Goal: Information Seeking & Learning: Compare options

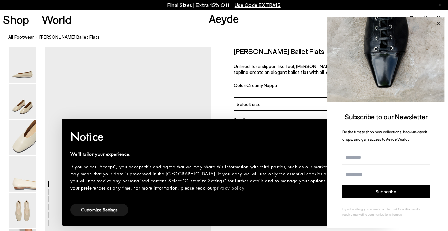
click at [439, 21] on icon at bounding box center [438, 23] width 9 height 9
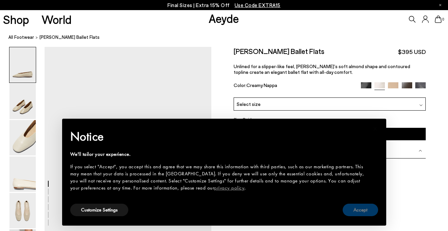
click at [360, 210] on button "Accept" at bounding box center [359, 210] width 35 height 12
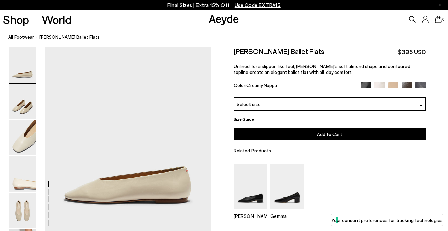
click at [33, 104] on img at bounding box center [22, 101] width 26 height 35
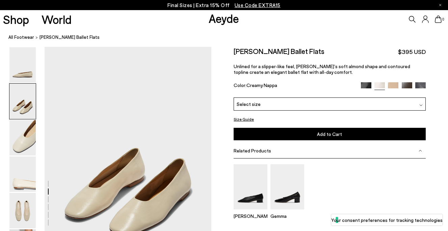
scroll to position [186, 0]
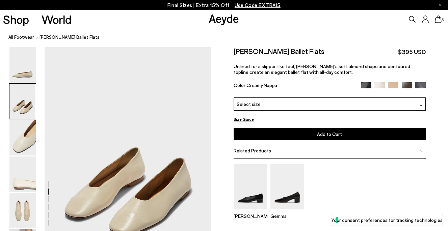
click at [361, 88] on div at bounding box center [393, 86] width 65 height 8
click at [365, 85] on img at bounding box center [366, 87] width 10 height 10
click at [409, 87] on img at bounding box center [407, 87] width 10 height 10
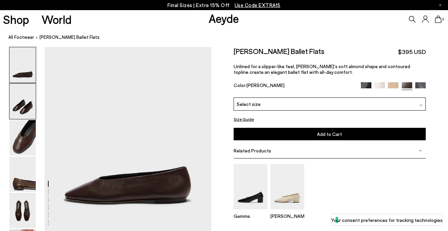
click at [32, 108] on img at bounding box center [22, 101] width 26 height 35
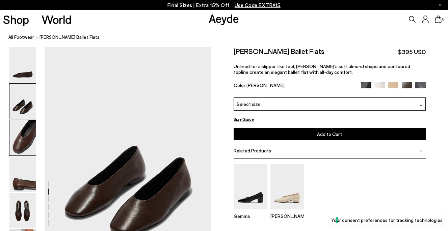
click at [29, 132] on img at bounding box center [22, 137] width 26 height 35
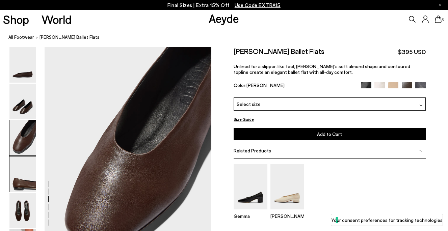
click at [28, 162] on img at bounding box center [22, 174] width 26 height 35
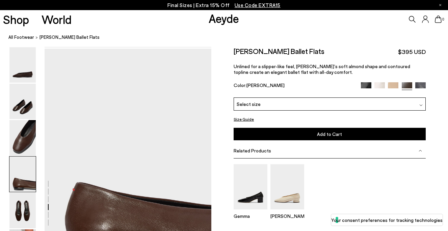
scroll to position [632, 0]
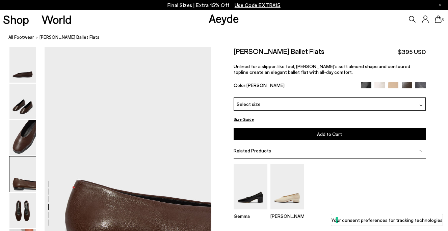
click at [366, 86] on img at bounding box center [366, 87] width 10 height 10
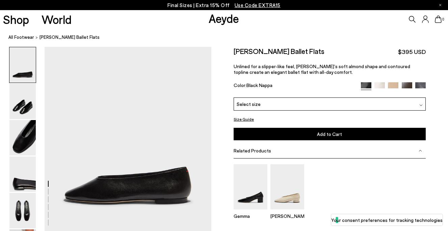
click at [63, 38] on span "[PERSON_NAME] Ballet Flats" at bounding box center [69, 37] width 60 height 7
click at [27, 36] on link "All Footwear" at bounding box center [21, 37] width 26 height 7
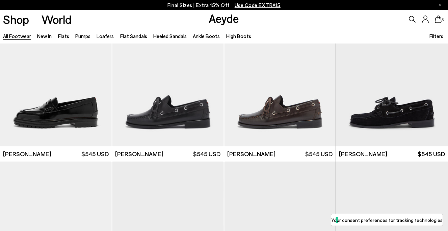
scroll to position [529, 0]
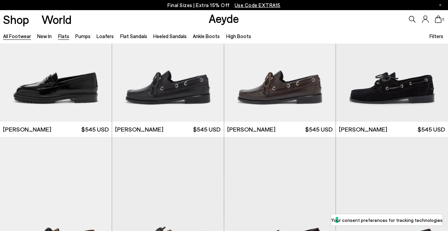
click at [60, 34] on link "Flats" at bounding box center [63, 36] width 11 height 6
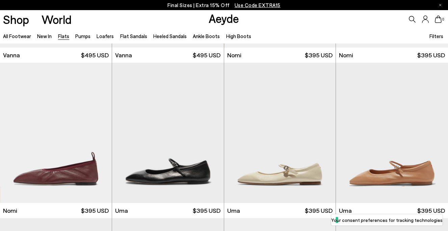
scroll to position [348, 0]
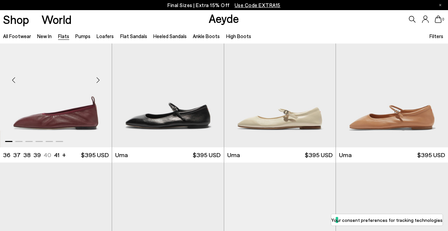
click at [98, 85] on div "Next slide" at bounding box center [98, 80] width 20 height 20
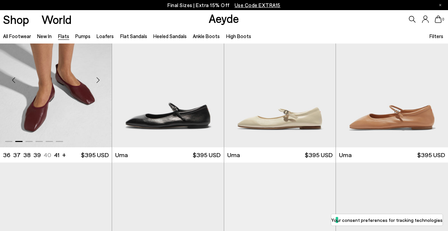
click at [98, 83] on div "Next slide" at bounding box center [98, 80] width 20 height 20
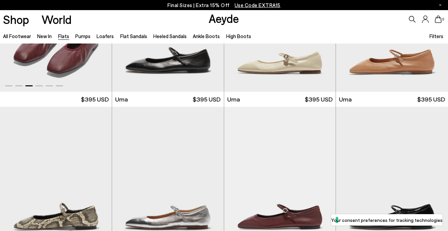
scroll to position [553, 0]
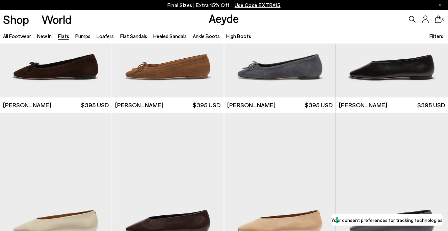
scroll to position [1562, 0]
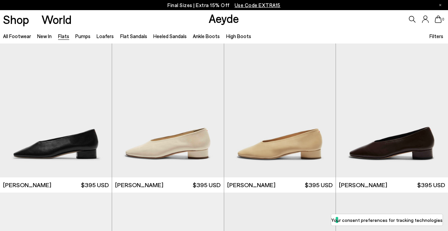
click at [262, 6] on span "Use Code EXTRA15" at bounding box center [258, 5] width 46 height 6
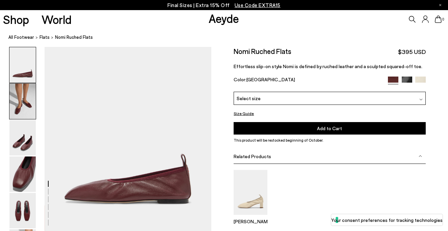
click at [20, 107] on img at bounding box center [22, 101] width 26 height 35
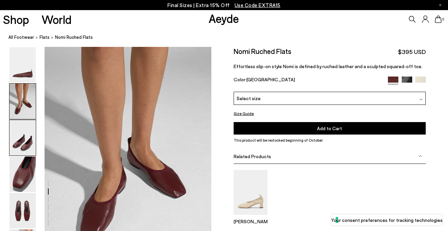
click at [21, 133] on img at bounding box center [22, 137] width 26 height 35
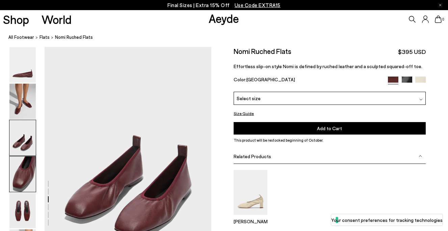
click at [23, 177] on img at bounding box center [22, 174] width 26 height 35
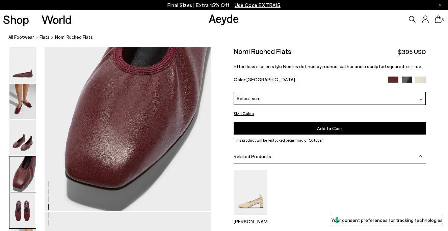
click at [21, 209] on img at bounding box center [22, 210] width 26 height 35
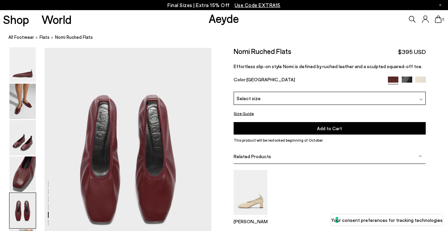
scroll to position [856, 0]
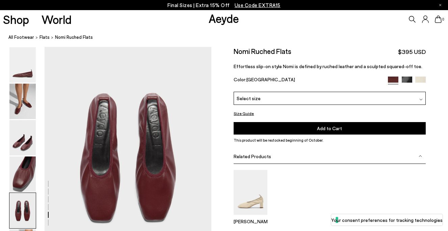
click at [428, 79] on div "Size Guide Shoes Belt Our shoes come in European sizing. The easiest way to mea…" at bounding box center [329, 160] width 237 height 226
click at [421, 79] on img at bounding box center [420, 82] width 10 height 10
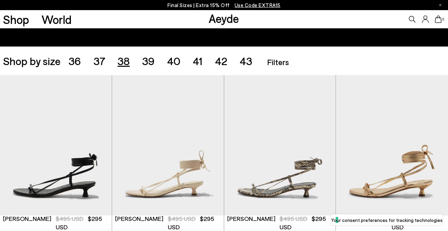
click at [127, 59] on span "38" at bounding box center [123, 60] width 12 height 13
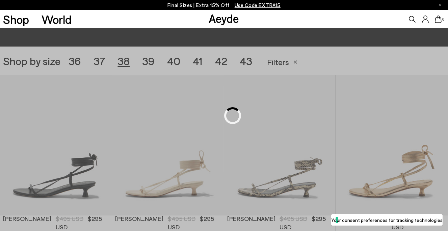
scroll to position [125, 0]
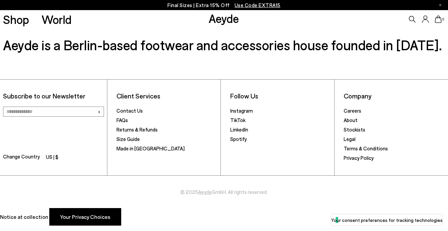
scroll to position [2361, 0]
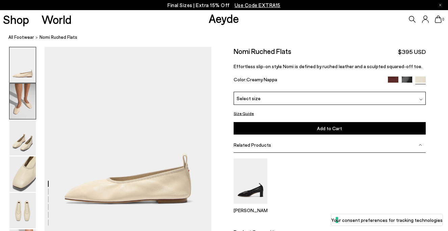
click at [23, 94] on img at bounding box center [22, 101] width 26 height 35
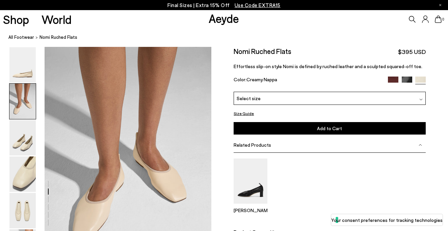
scroll to position [186, 0]
click at [392, 77] on img at bounding box center [393, 82] width 10 height 10
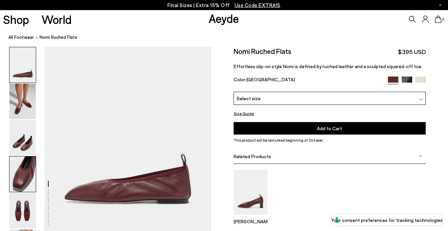
click at [25, 174] on img at bounding box center [22, 174] width 26 height 35
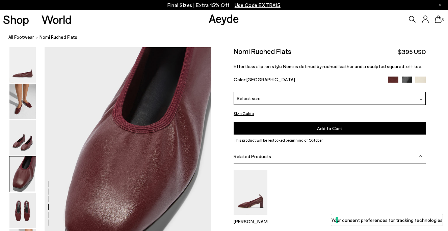
scroll to position [632, 0]
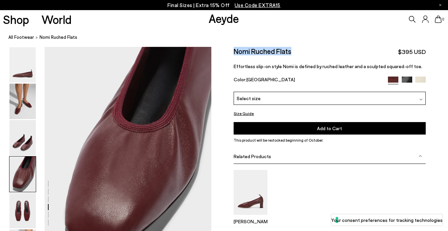
drag, startPoint x: 298, startPoint y: 54, endPoint x: 234, endPoint y: 53, distance: 64.5
click at [234, 53] on div "Nomi Ruched Flats $395 USD" at bounding box center [330, 51] width 192 height 9
copy h2 "Nomi Ruched Flats"
